Goal: Find specific page/section: Find specific page/section

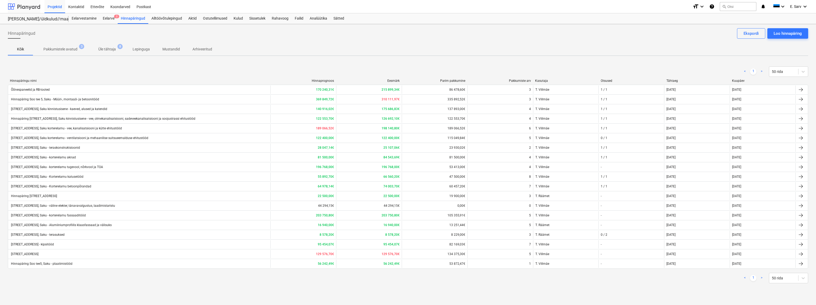
click at [25, 7] on div at bounding box center [24, 6] width 32 height 13
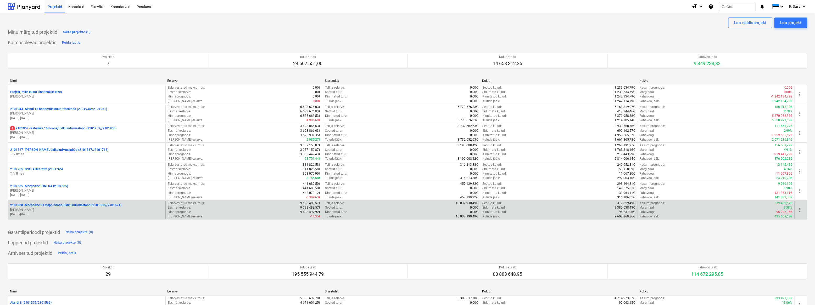
click at [48, 207] on p "2101988 - Mäepealse 9 I etapp hoone/üldkulud//maatööd (2101988//2101671)" at bounding box center [65, 205] width 111 height 4
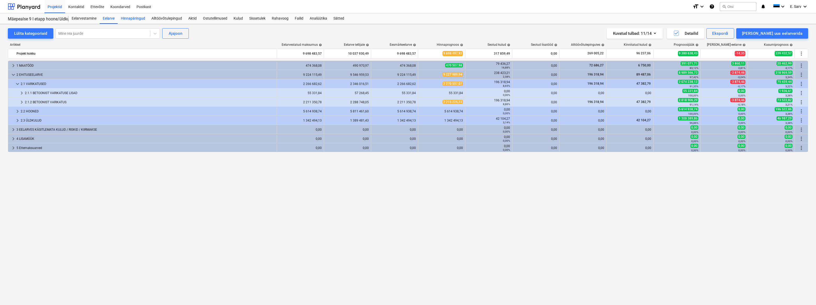
click at [133, 17] on div "Hinnapäringud" at bounding box center [133, 18] width 31 height 10
